Goal: Information Seeking & Learning: Learn about a topic

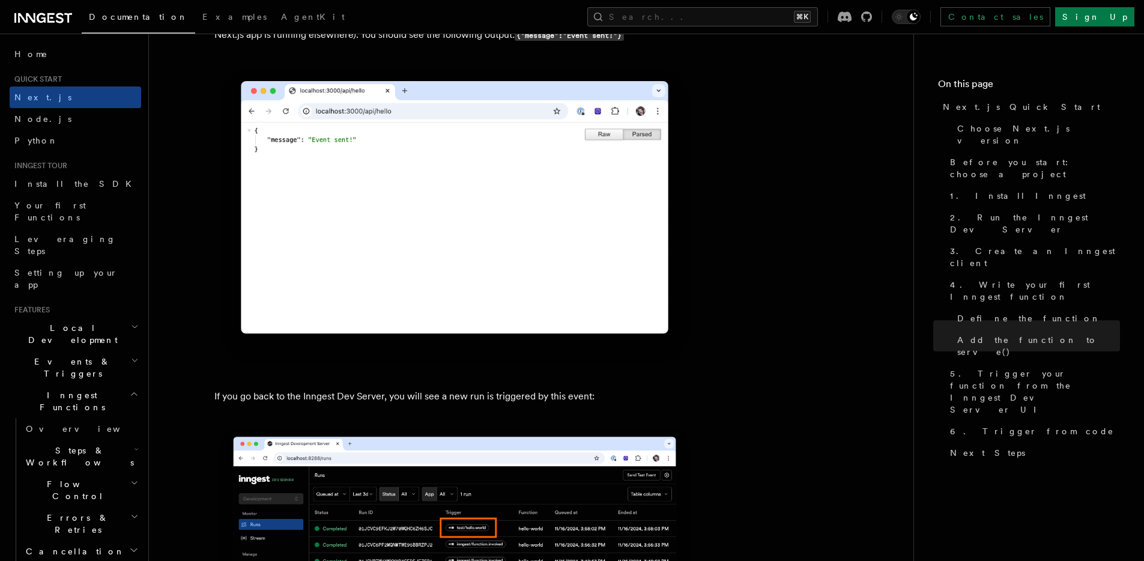
scroll to position [7533, 0]
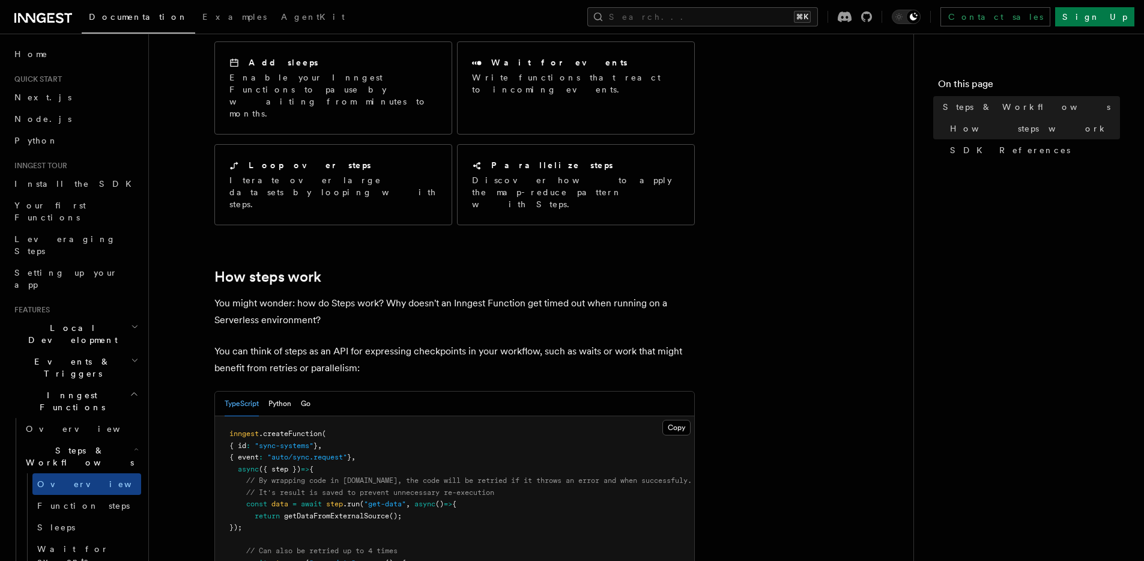
scroll to position [244, 0]
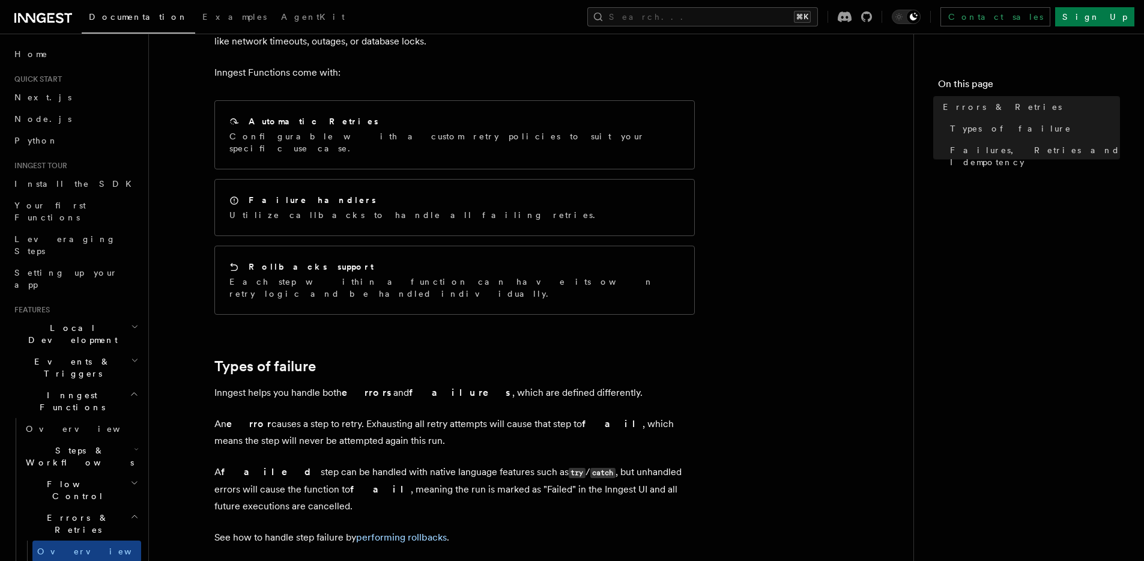
scroll to position [16, 0]
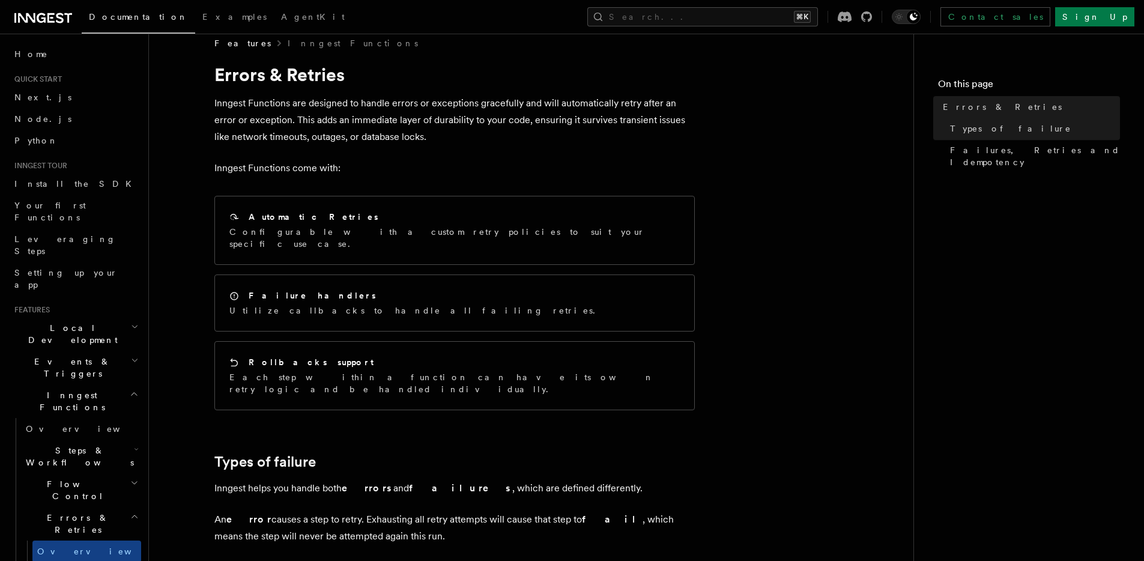
click at [743, 195] on article "Features Inngest Functions Errors & Retries Inngest Functions are designed to h…" at bounding box center [531, 538] width 726 height 1003
click at [743, 194] on article "Features Inngest Functions Errors & Retries Inngest Functions are designed to h…" at bounding box center [531, 538] width 726 height 1003
click at [745, 193] on article "Features Inngest Functions Errors & Retries Inngest Functions are designed to h…" at bounding box center [531, 538] width 726 height 1003
click at [743, 195] on article "Features Inngest Functions Errors & Retries Inngest Functions are designed to h…" at bounding box center [531, 538] width 726 height 1003
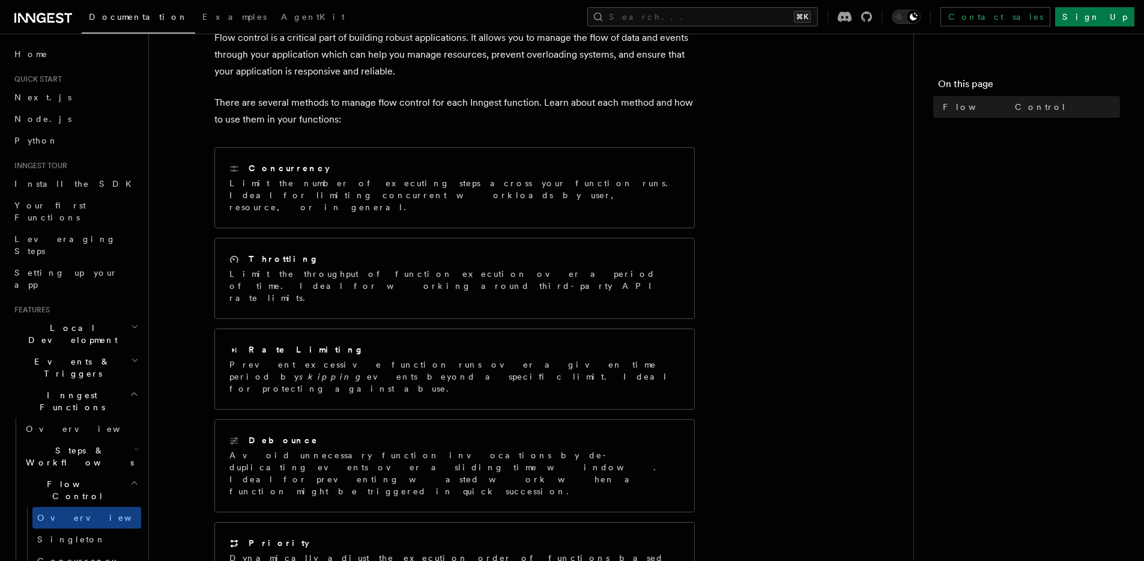
scroll to position [102, 0]
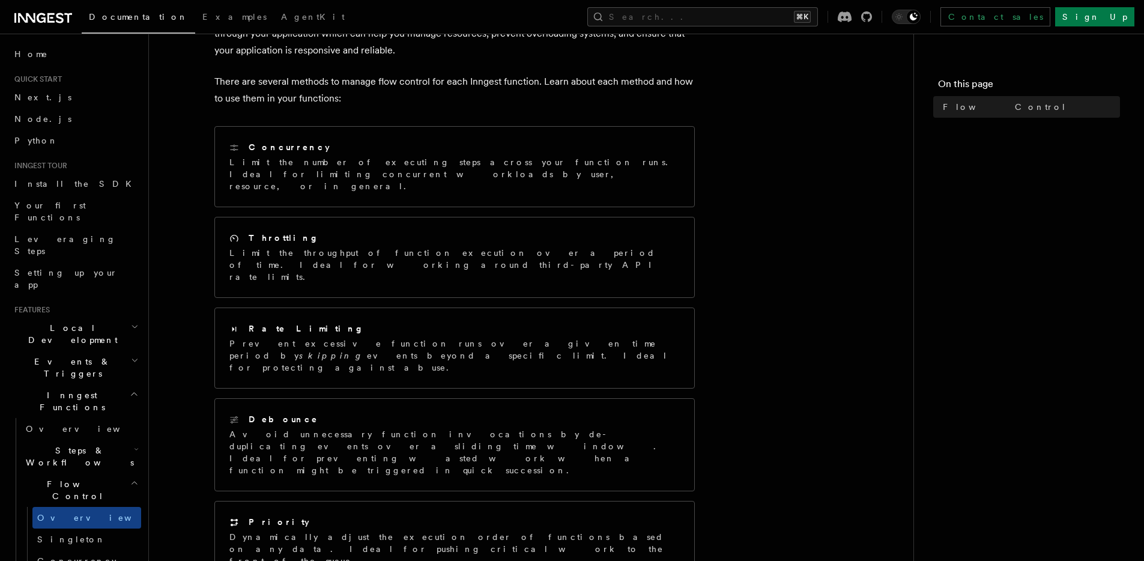
click at [742, 191] on article "Features Inngest Functions Flow Control Flow control is a critical part of buil…" at bounding box center [531, 381] width 726 height 860
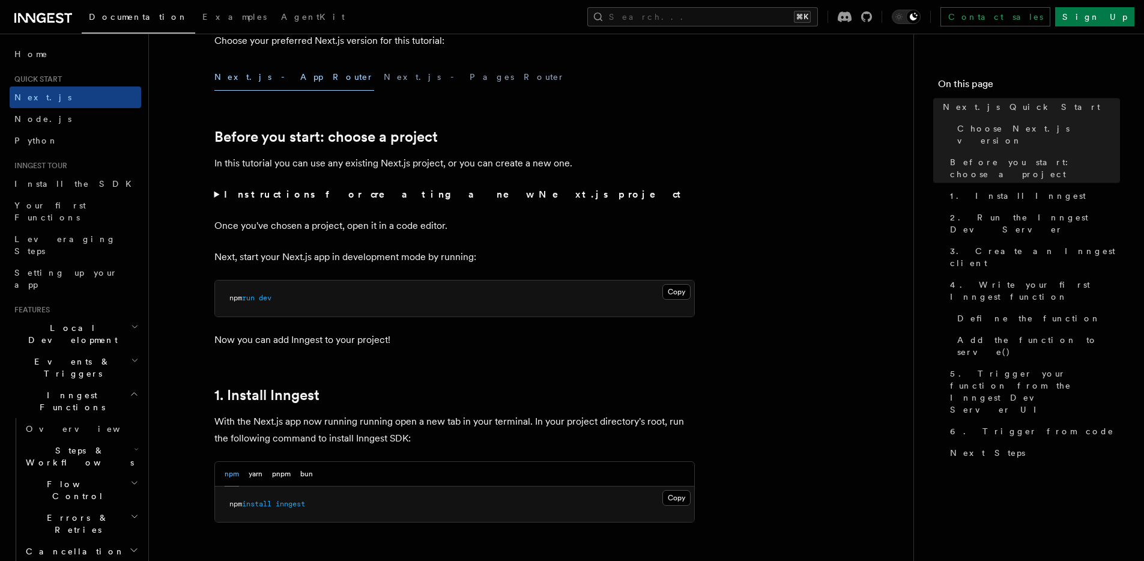
scroll to position [332, 0]
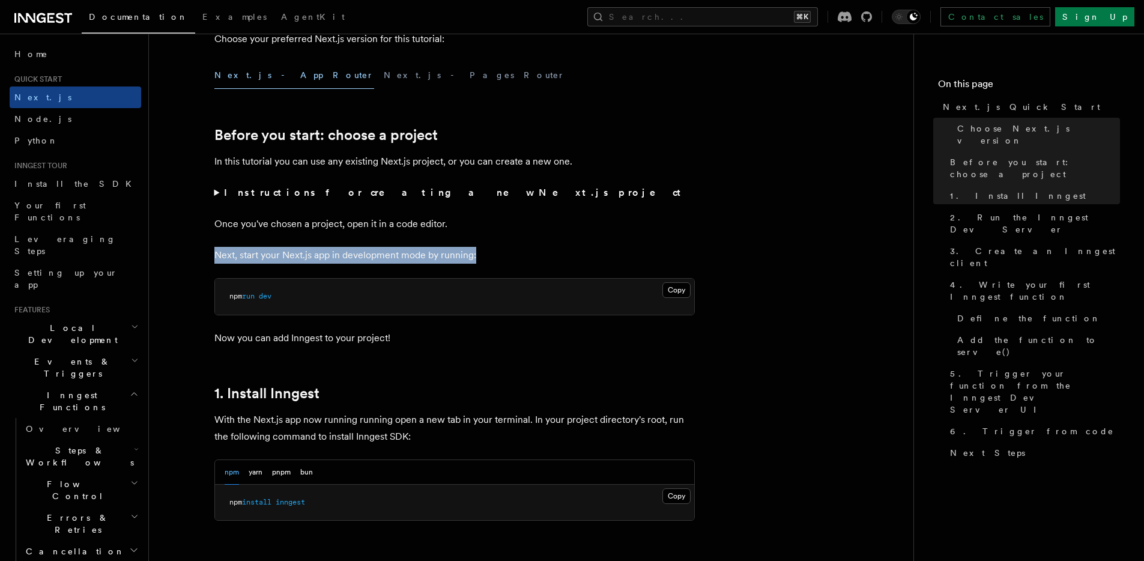
drag, startPoint x: 515, startPoint y: 255, endPoint x: 384, endPoint y: 233, distance: 133.3
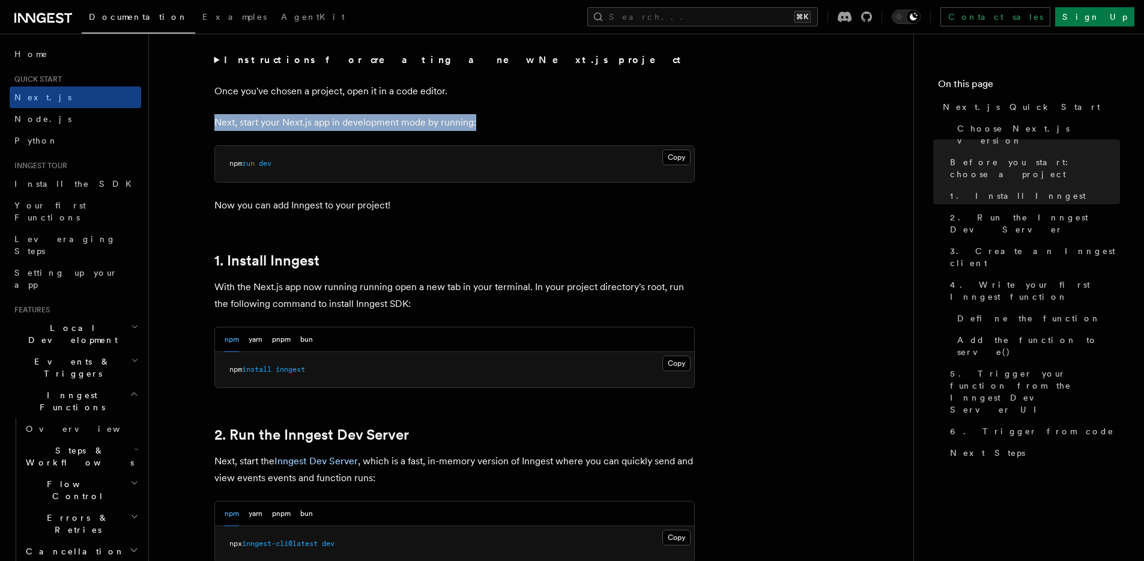
scroll to position [510, 0]
